Goal: Use online tool/utility

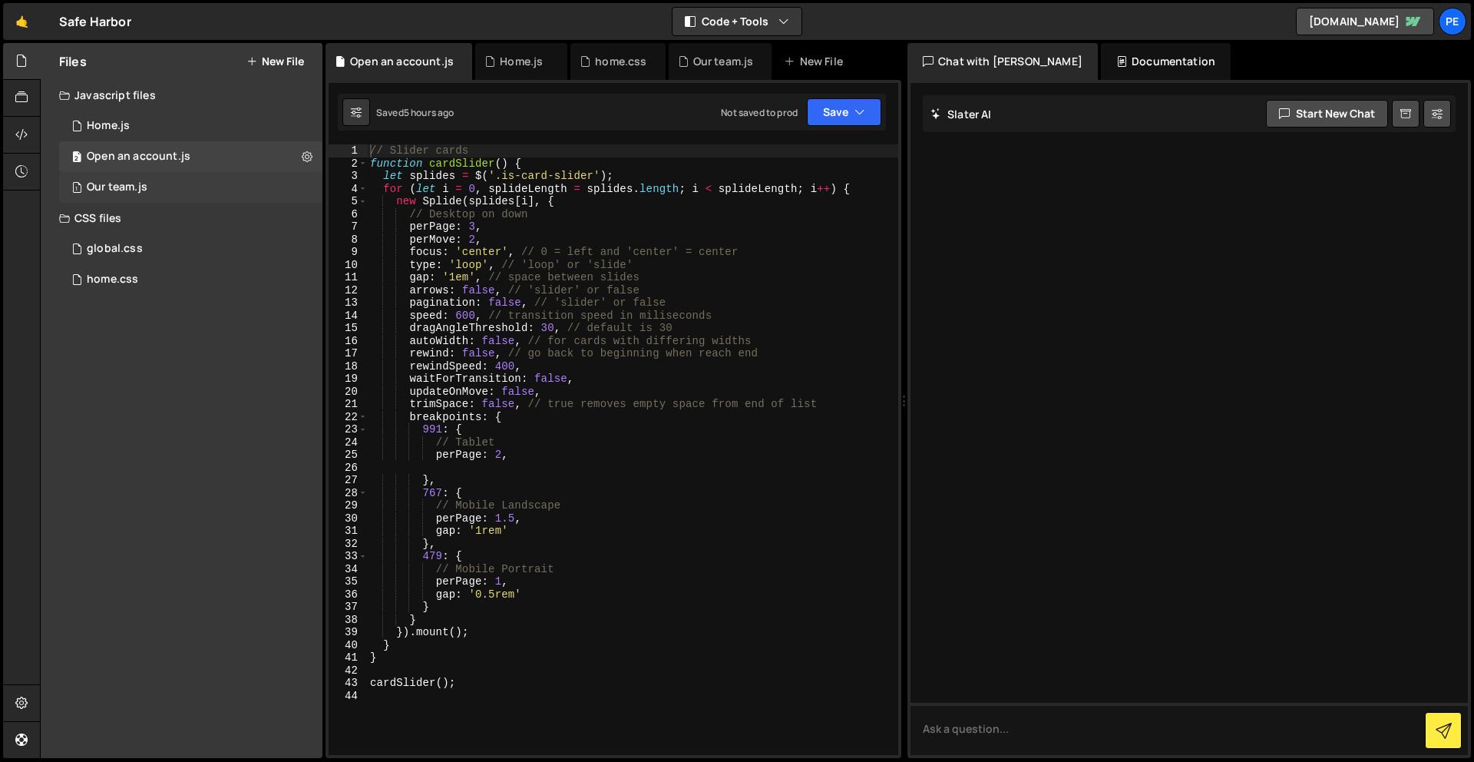
click at [227, 193] on div "1 Our team.js 0" at bounding box center [190, 187] width 263 height 31
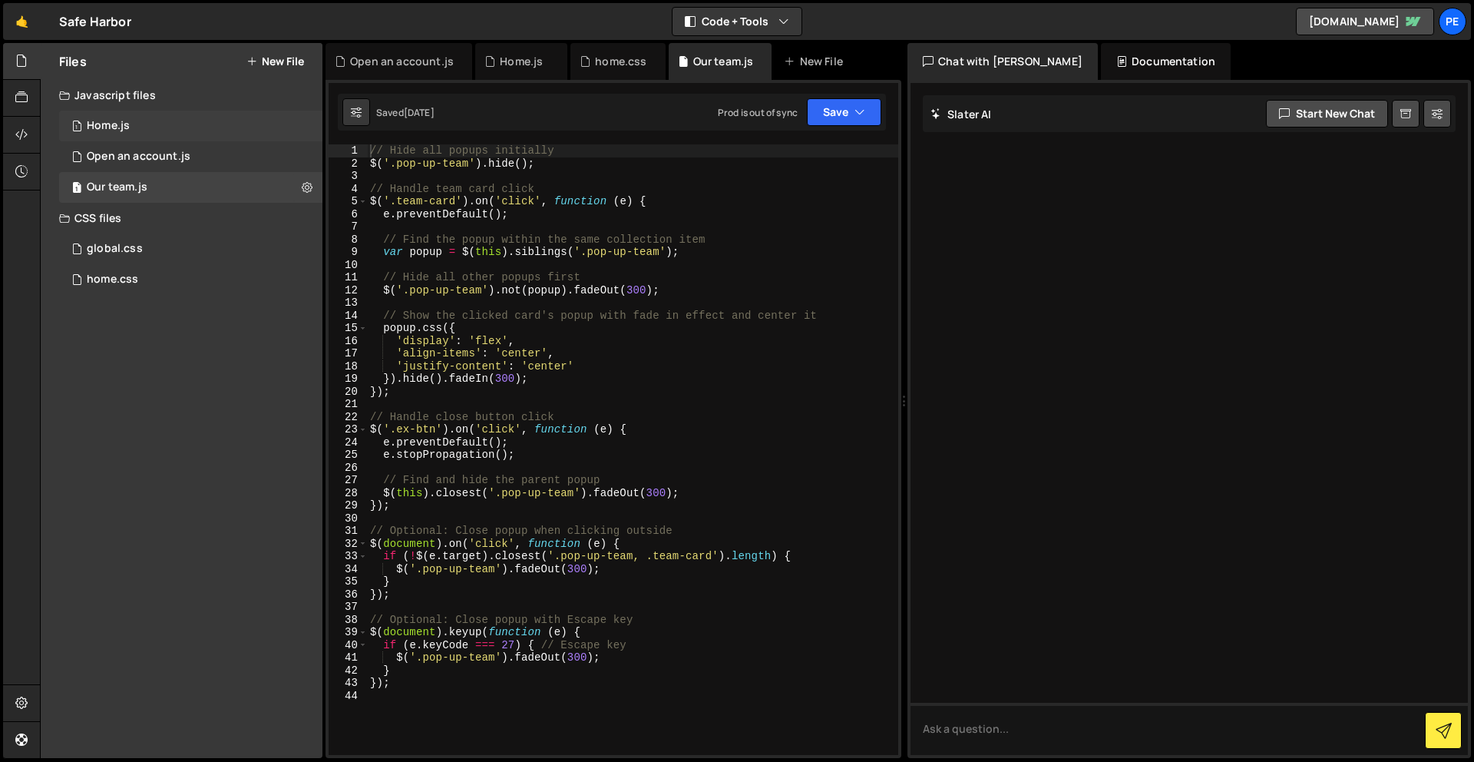
click at [182, 133] on div "1 Home.js 0" at bounding box center [190, 126] width 263 height 31
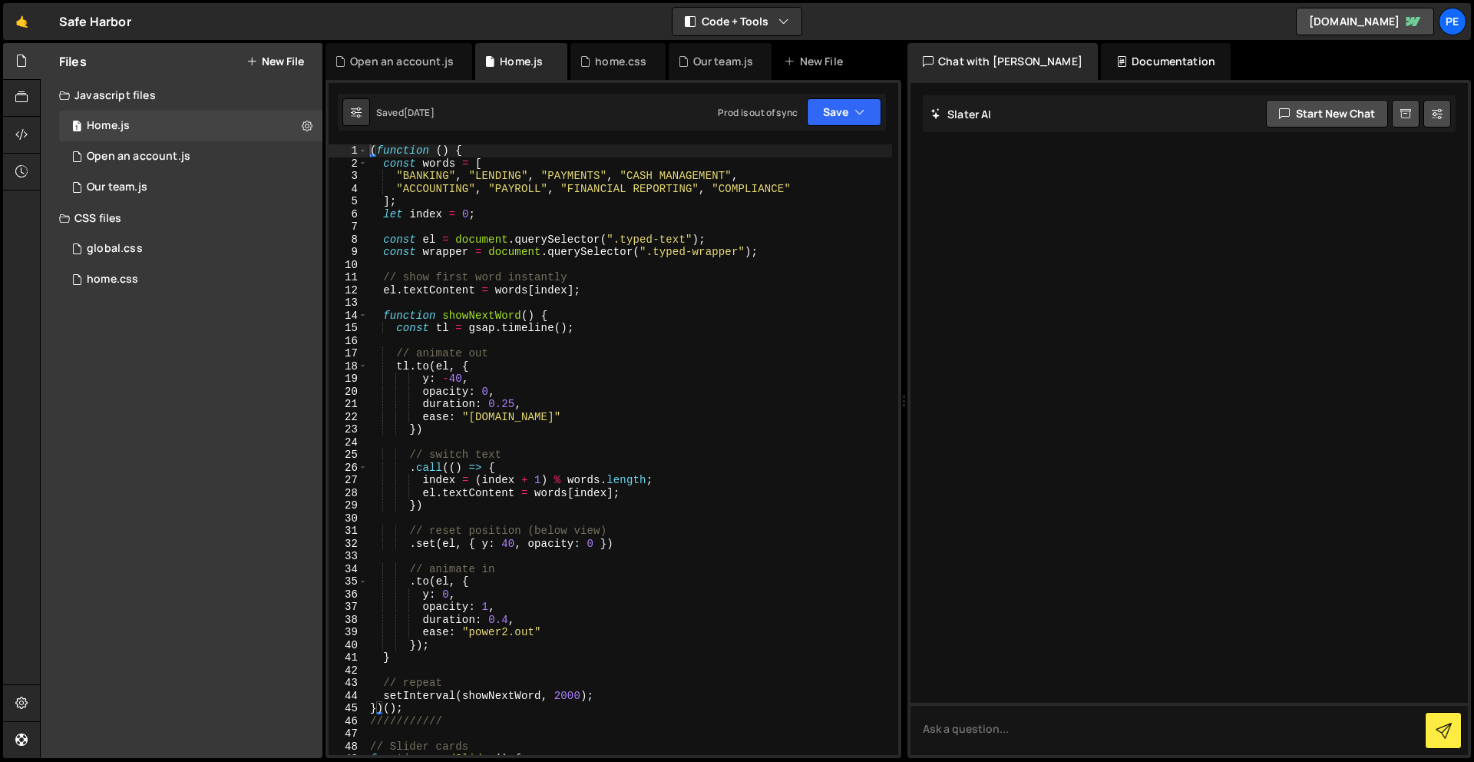
click at [524, 174] on div "( function ( ) { const words = [ "BANKING" , "LENDING" , "PAYMENTS" , "CASH MAN…" at bounding box center [629, 462] width 525 height 636
click at [524, 173] on div "( function ( ) { const words = [ "BANKING" , "LENDING" , "PAYMENTS" , "CASH MAN…" at bounding box center [629, 462] width 525 height 636
click at [676, 176] on div "( function ( ) { const words = [ "BANKING" , "COMPLIANCE" , "PAYMENTS" , "CASH …" at bounding box center [629, 462] width 525 height 636
click at [742, 174] on div "( function ( ) { const words = [ "BANKING" , "COMPLIANCE" , "PAYMENTS" , "CASH …" at bounding box center [629, 462] width 525 height 636
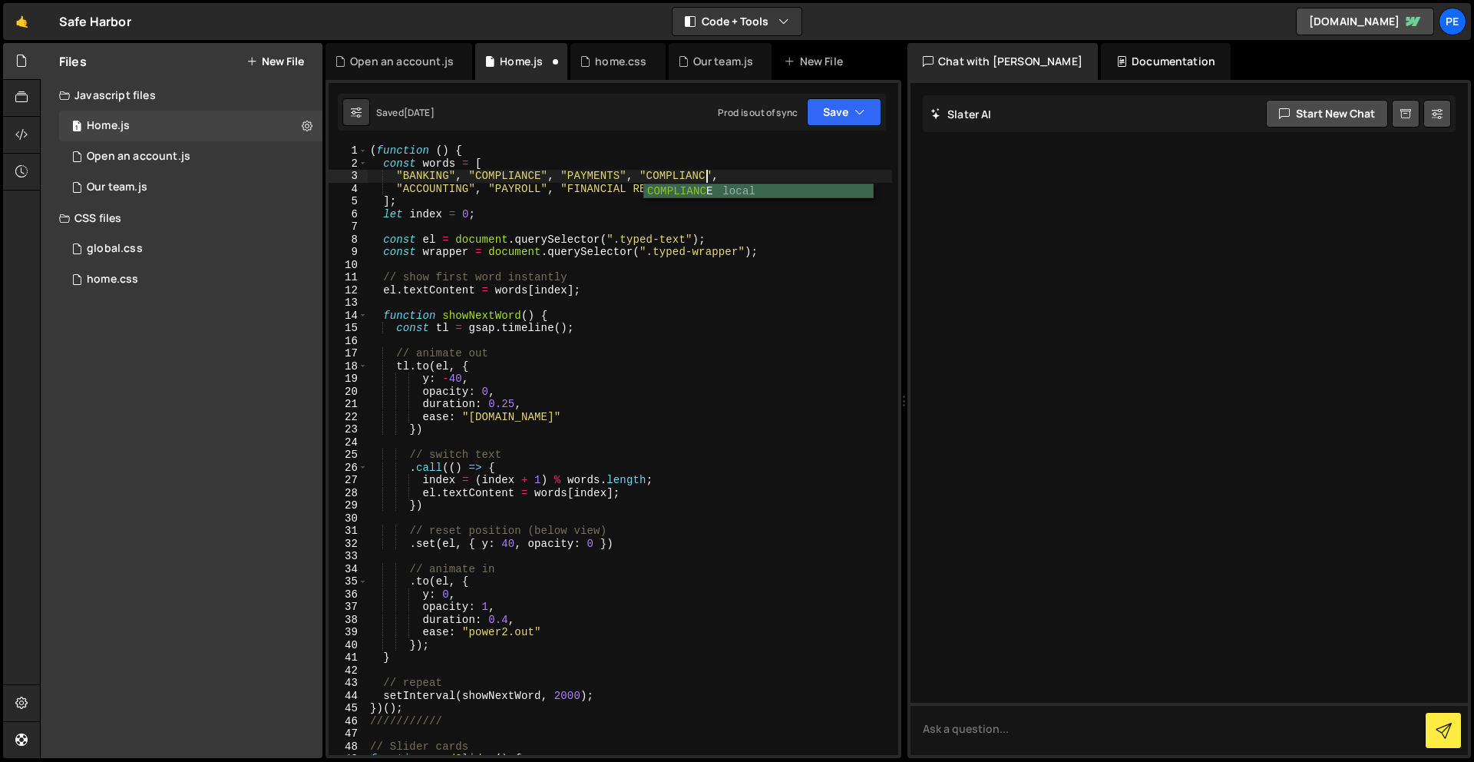
scroll to position [0, 24]
click at [529, 190] on div "( function ( ) { const words = [ "BANKING" , "COMPLIANCE" , "PAYMENTS" , "COMPL…" at bounding box center [629, 462] width 525 height 636
click at [543, 186] on div "( function ( ) { const words = [ "BANKING" , "COMPLIANCE" , "PAYMENTS" , "COMPL…" at bounding box center [629, 462] width 525 height 636
click at [666, 197] on div "( function ( ) { const words = [ "BANKING" , "COMPLIANCE" , "PAYMENTS" , "CASH …" at bounding box center [629, 462] width 525 height 636
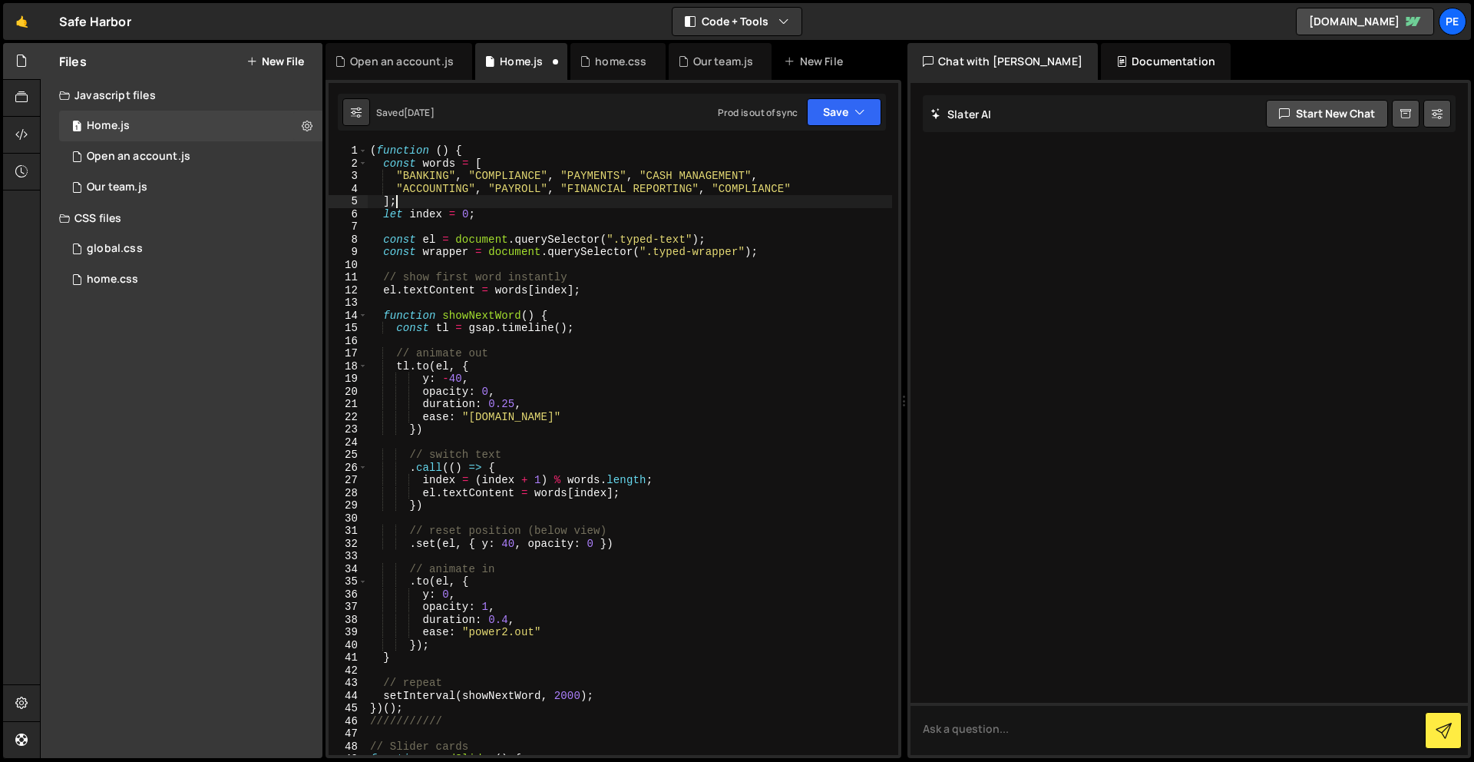
scroll to position [0, 1]
click at [742, 171] on div "( function ( ) { const words = [ "BANKING" , "COMPLIANCE" , "PAYMENTS" , "CASH …" at bounding box center [629, 462] width 525 height 636
click at [811, 193] on div "( function ( ) { const words = [ "BANKING" , "COMPLIANCE" , "PAYMENTS" , "CASH …" at bounding box center [629, 462] width 525 height 636
click at [694, 190] on div "( function ( ) { const words = [ "BANKING" , "COMPLIANCE" , "PAYMENTS" , "CASH …" at bounding box center [629, 462] width 525 height 636
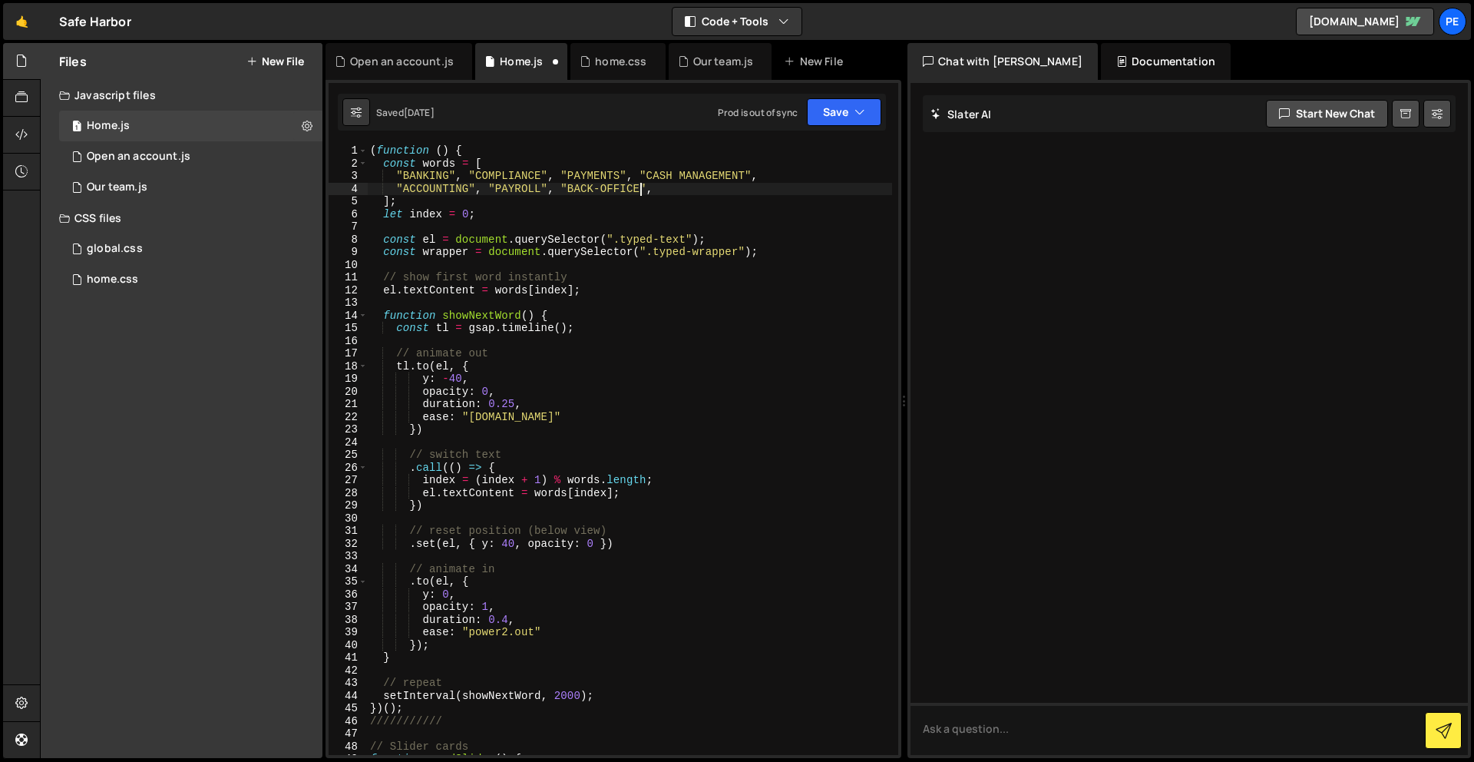
click at [659, 187] on div "( function ( ) { const words = [ "BANKING" , "COMPLIANCE" , "PAYMENTS" , "CASH …" at bounding box center [629, 462] width 525 height 636
click at [538, 190] on div "( function ( ) { const words = [ "BANKING" , "COMPLIANCE" , "PAYMENTS" , "CASH …" at bounding box center [629, 462] width 525 height 636
click at [756, 188] on div "( function ( ) { const words = [ "BANKING" , "COMPLIANCE" , "PAYMENTS" , "CASH …" at bounding box center [629, 462] width 525 height 636
drag, startPoint x: 760, startPoint y: 177, endPoint x: 654, endPoint y: 175, distance: 106.0
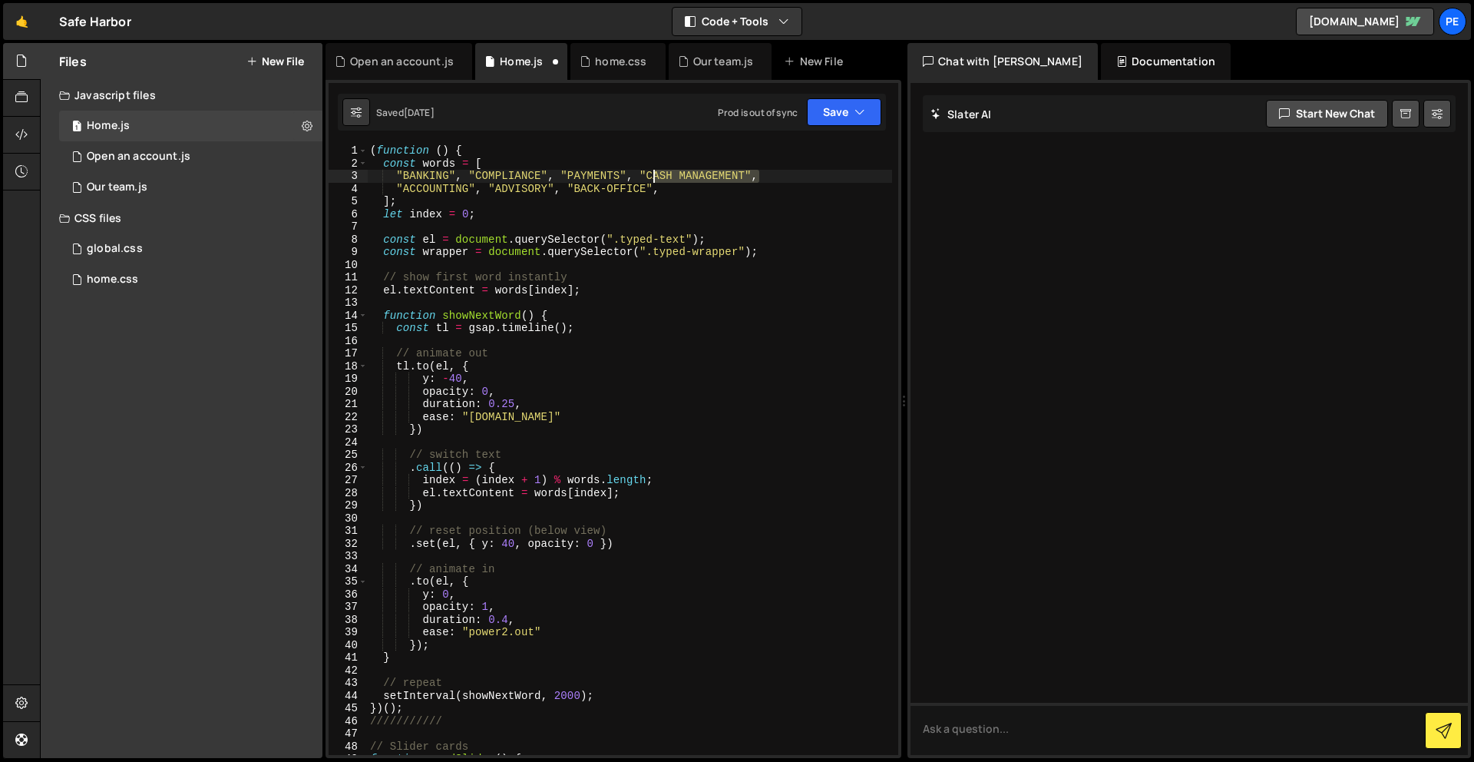
click at [654, 175] on div "( function ( ) { const words = [ "BANKING" , "COMPLIANCE" , "PAYMENTS" , "CASH …" at bounding box center [629, 462] width 525 height 636
click at [765, 177] on div "( function ( ) { const words = [ "BANKING" , "COMPLIANCE" , "PAYMENTS" , "CASH …" at bounding box center [629, 449] width 525 height 610
drag, startPoint x: 756, startPoint y: 177, endPoint x: 763, endPoint y: 174, distance: 8.3
click at [664, 180] on div "( function ( ) { const words = [ "BANKING" , "COMPLIANCE" , "PAYMENTS" , "CASH …" at bounding box center [629, 462] width 525 height 636
drag, startPoint x: 762, startPoint y: 180, endPoint x: 715, endPoint y: 178, distance: 46.9
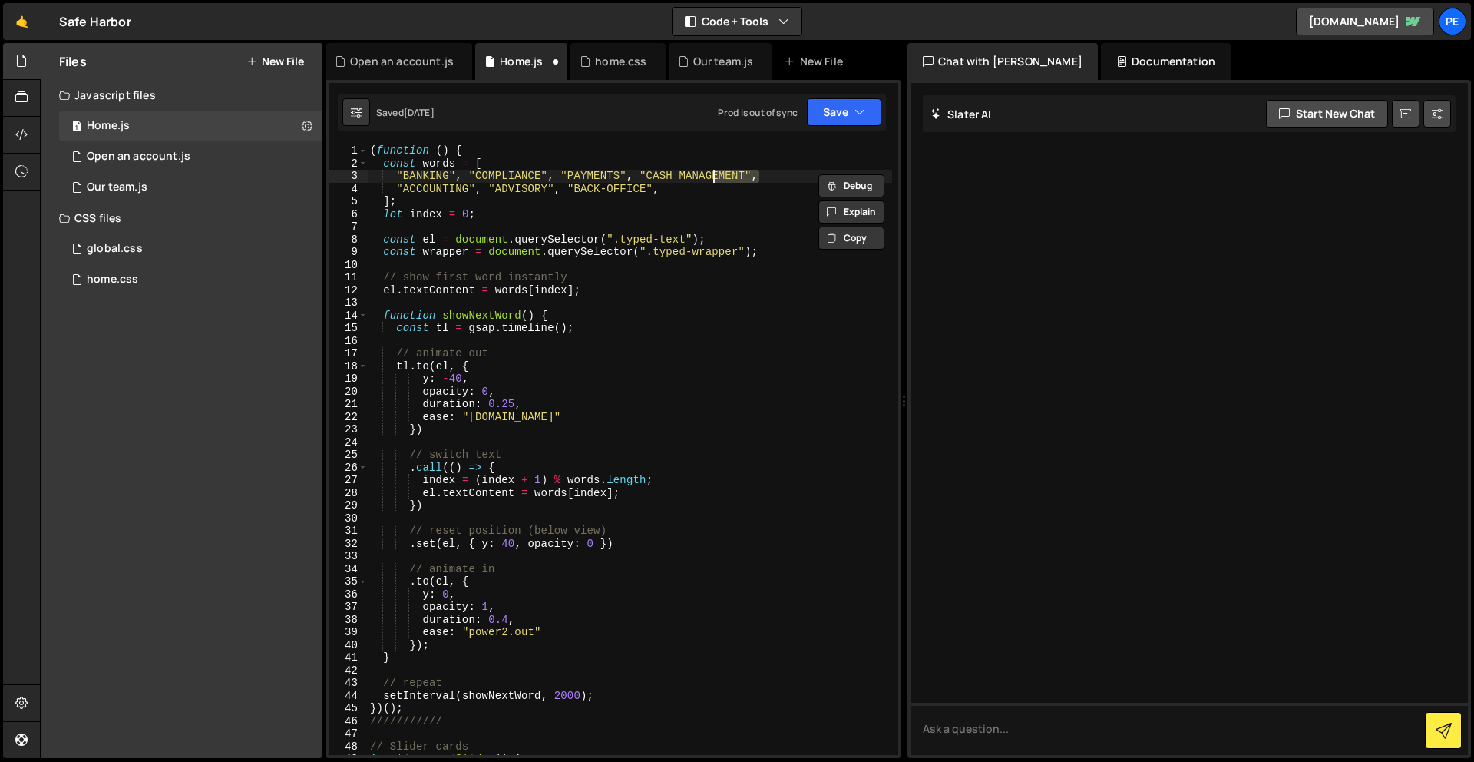
click at [715, 178] on div "( function ( ) { const words = [ "BANKING" , "COMPLIANCE" , "PAYMENTS" , "CASH …" at bounding box center [629, 462] width 525 height 636
click at [739, 174] on div "( function ( ) { const words = [ "BANKING" , "COMPLIANCE" , "PAYMENTS" , "CASH …" at bounding box center [629, 449] width 525 height 610
drag, startPoint x: 756, startPoint y: 174, endPoint x: 642, endPoint y: 177, distance: 113.7
click at [642, 177] on div "( function ( ) { const words = [ "BANKING" , "COMPLIANCE" , "PAYMENTS" , "CASH …" at bounding box center [629, 462] width 525 height 636
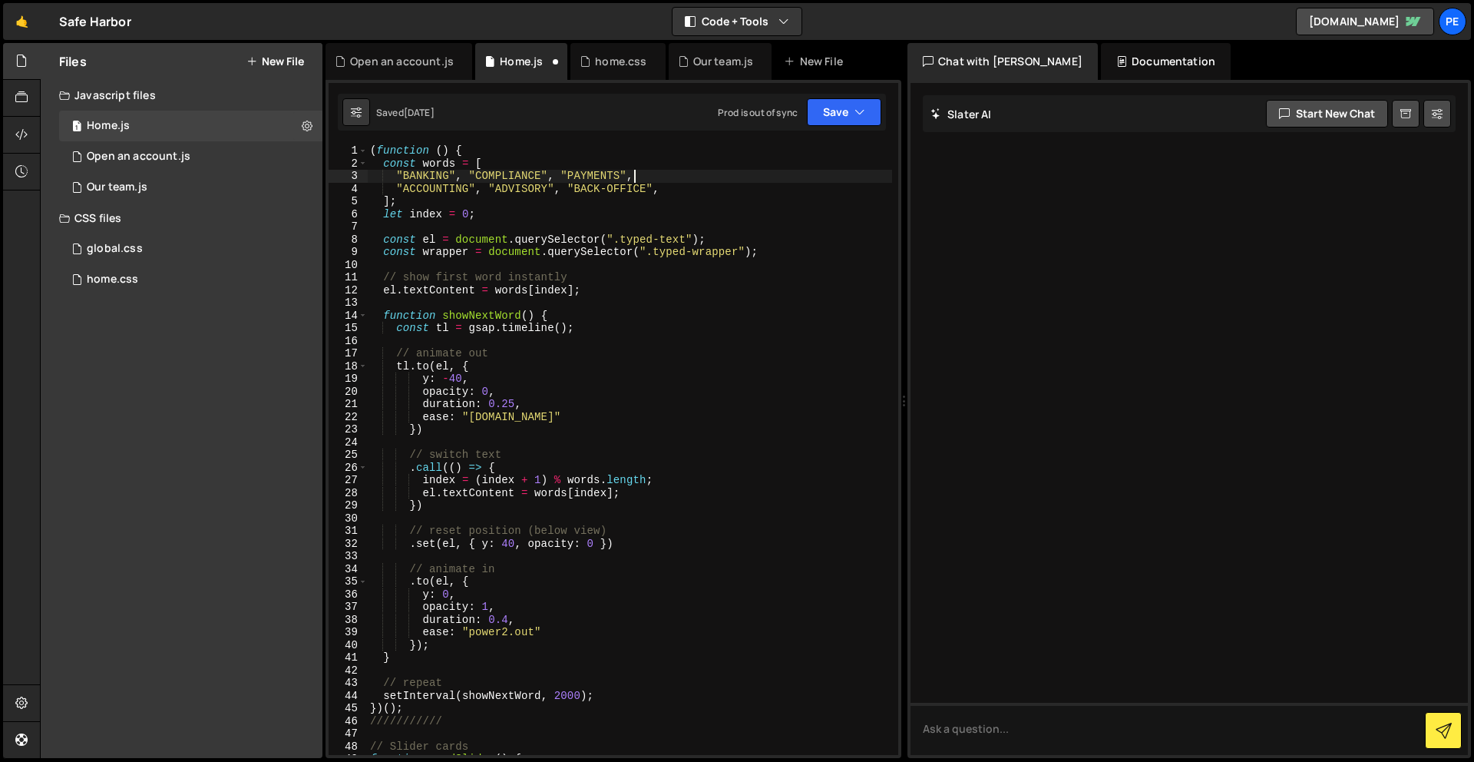
click at [689, 174] on div "( function ( ) { const words = [ "BANKING" , "COMPLIANCE" , "PAYMENTS" , "ACCOU…" at bounding box center [629, 462] width 525 height 636
type textarea ""BANKING", "COMPLIANCE", "PAYMENTS","
click at [835, 111] on button "Save" at bounding box center [844, 112] width 74 height 28
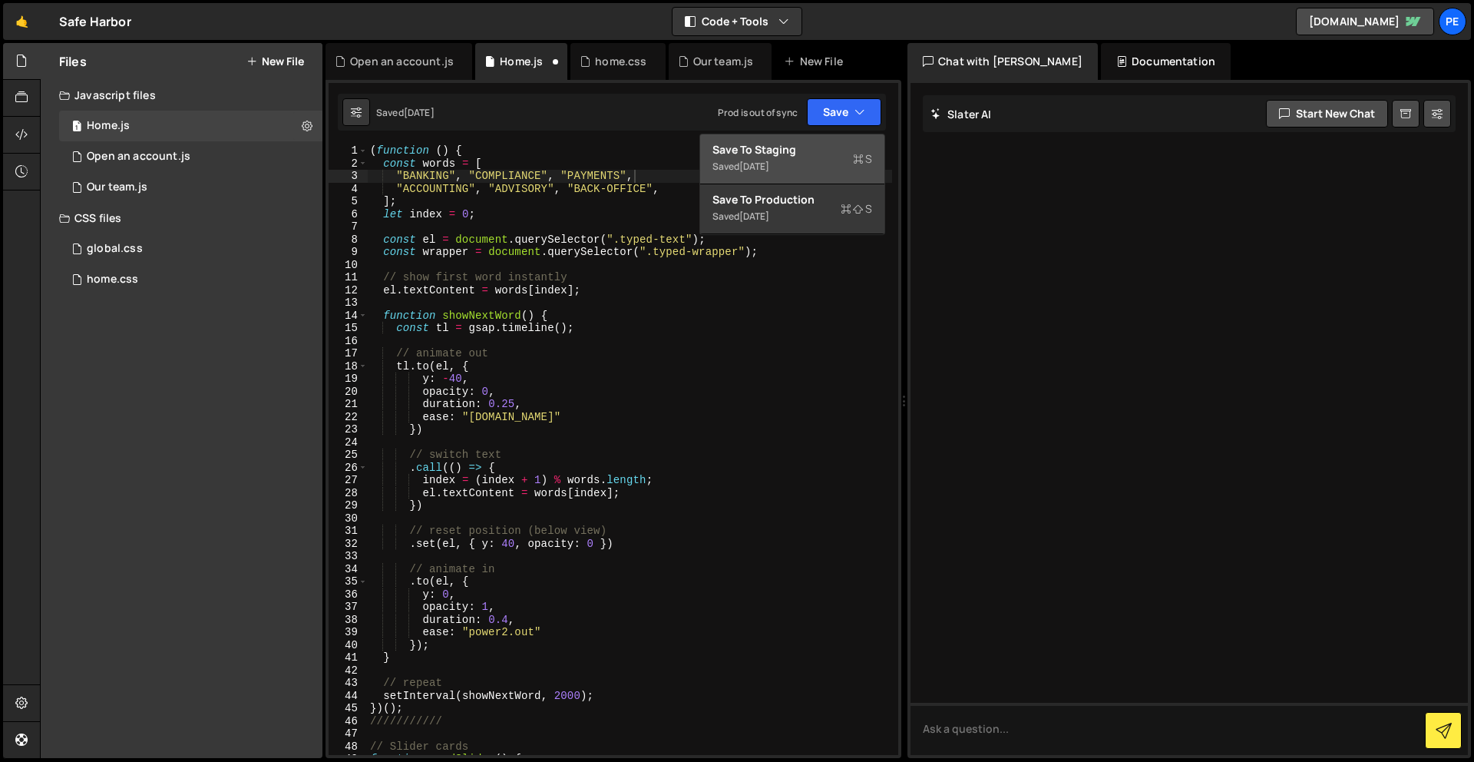
click at [826, 150] on div "Save to Staging S" at bounding box center [793, 149] width 160 height 15
